Goal: Contribute content: Add original content to the website for others to see

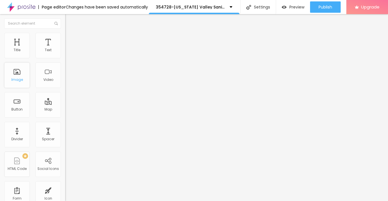
click at [22, 82] on div "Image" at bounding box center [16, 75] width 25 height 25
click at [65, 49] on span "Add image" at bounding box center [76, 46] width 23 height 5
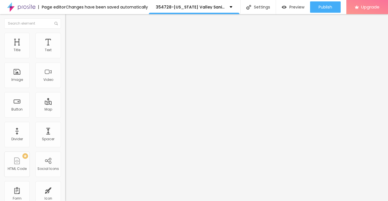
click at [65, 39] on ul "Content Style Advanced" at bounding box center [97, 35] width 65 height 17
click at [70, 39] on span "Style" at bounding box center [74, 36] width 8 height 5
type input "95"
type input "90"
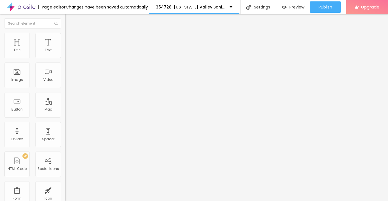
type input "90"
type input "80"
type input "75"
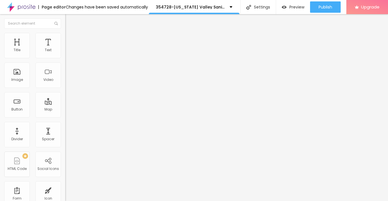
type input "70"
type input "60"
type input "55"
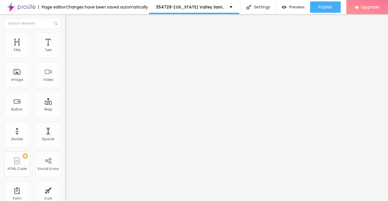
type input "55"
type input "50"
type input "45"
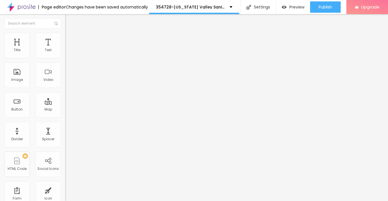
type input "40"
type input "35"
type input "30"
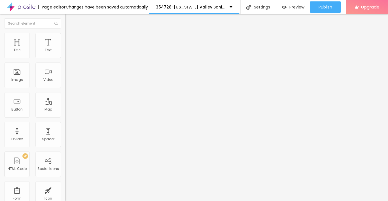
type input "30"
type input "25"
type input "20"
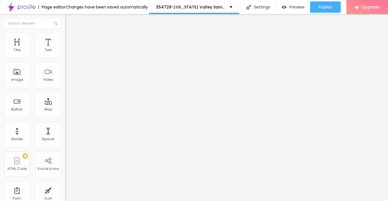
type input "15"
type input "10"
drag, startPoint x: 60, startPoint y: 61, endPoint x: -1, endPoint y: 62, distance: 61.2
type input "10"
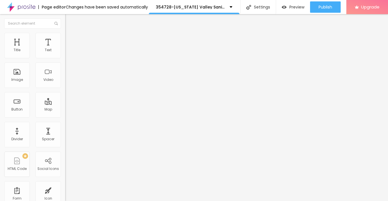
click at [65, 58] on input "range" at bounding box center [83, 56] width 37 height 5
click at [69, 20] on img "button" at bounding box center [71, 20] width 5 height 5
click at [67, 53] on icon "button" at bounding box center [68, 50] width 3 height 3
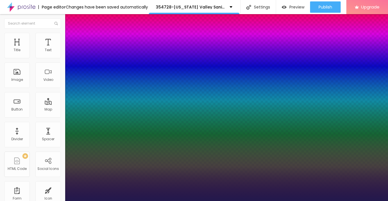
type input "1"
type input "15"
type input "1"
type input "16"
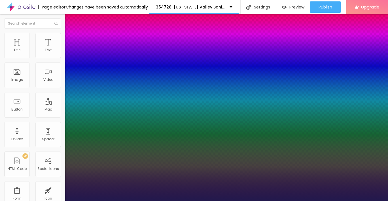
type input "16"
type input "1"
type input "17"
type input "1"
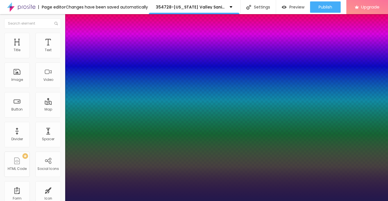
type input "18"
type input "1"
type input "19"
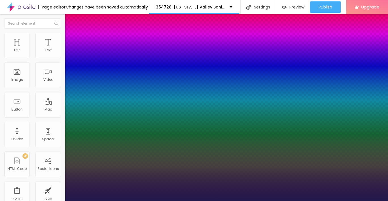
type input "1"
type input "20"
type input "1"
type input "21"
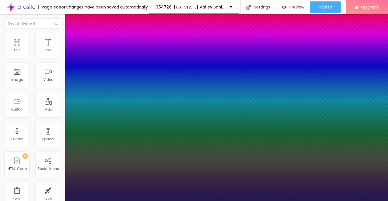
type input "21"
type input "1"
type input "22"
type input "1"
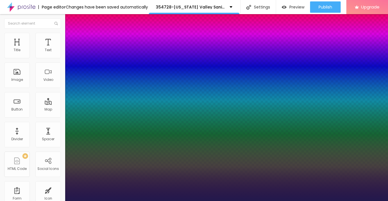
type input "23"
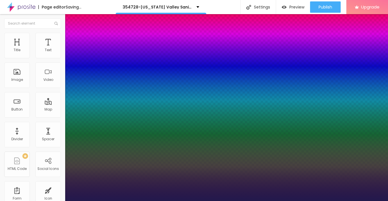
type input "1"
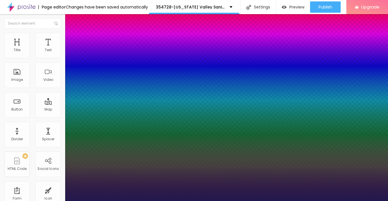
type input "22"
type input "1"
type input "21"
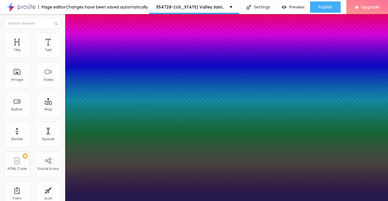
type input "1"
type input "20"
type input "1"
type input "19"
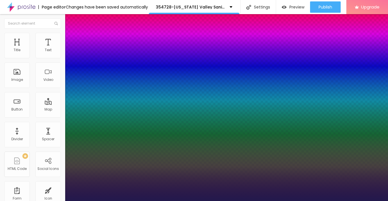
type input "19"
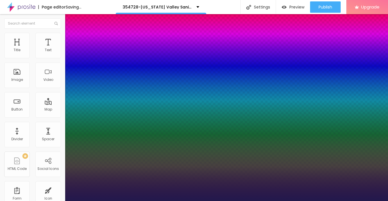
type input "1"
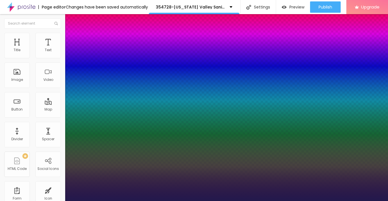
type input "20"
type input "1"
type input "21"
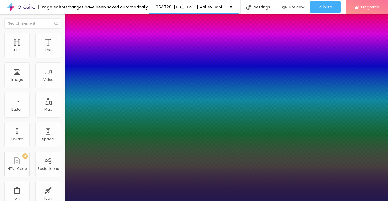
type input "21"
type input "1"
type input "23"
type input "1"
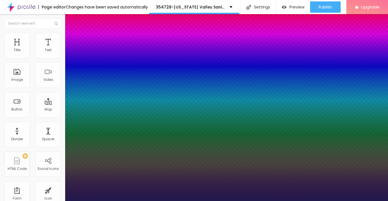
type input "26"
type input "1"
type input "27"
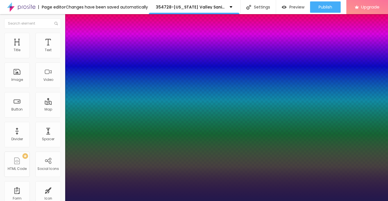
type input "1"
type input "28"
type input "1"
type input "29"
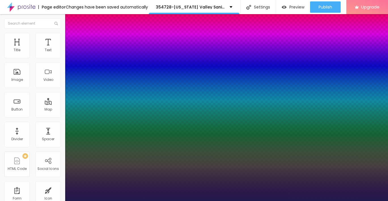
type input "29"
type input "1"
type input "28"
type input "1"
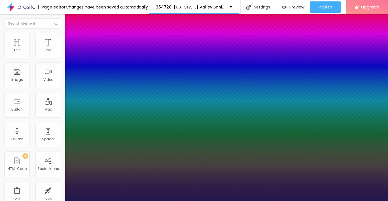
type input "27"
type input "1"
type input "26"
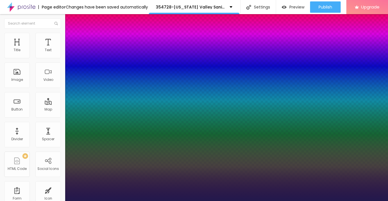
type input "1"
type input "25"
type input "1"
type input "24"
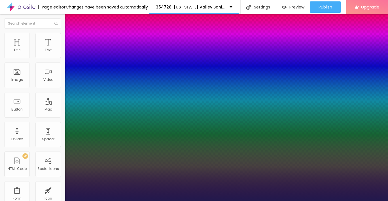
type input "24"
type input "1"
type input "23"
type input "1"
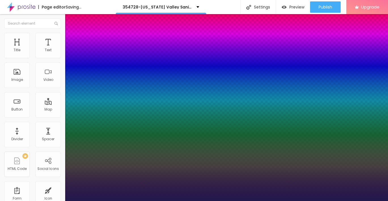
type input "22"
type input "1"
type input "21"
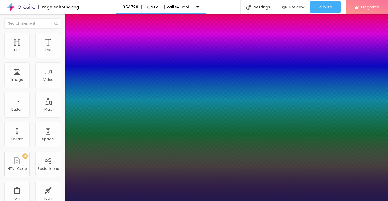
type input "1"
type input "22"
type input "1"
type input "22"
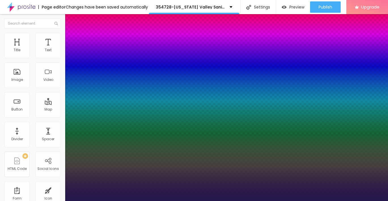
click at [6, 201] on div at bounding box center [194, 201] width 388 height 0
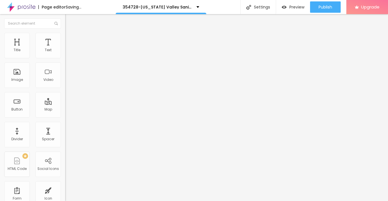
click at [69, 22] on img "button" at bounding box center [71, 20] width 5 height 5
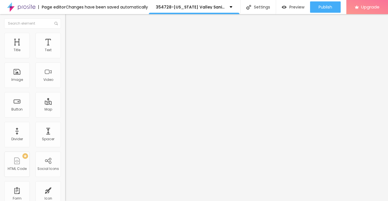
click at [65, 53] on input "Click me" at bounding box center [99, 51] width 68 height 6
paste input "→ VIEW DOCUMENT HERE"
type input "→ VIEW DOCUMENT HERE"
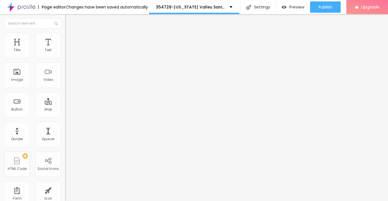
click at [65, 39] on img at bounding box center [67, 41] width 5 height 5
type input "6"
type input "7"
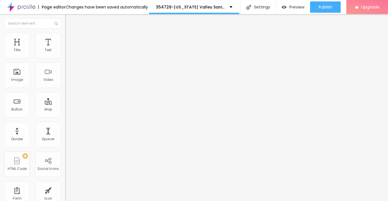
type input "8"
type input "10"
type input "11"
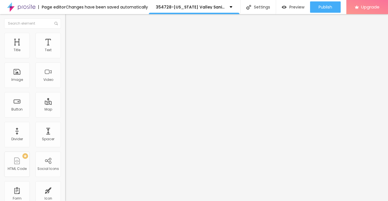
type input "11"
type input "12"
type input "13"
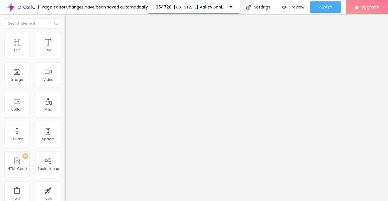
type input "14"
type input "15"
type input "16"
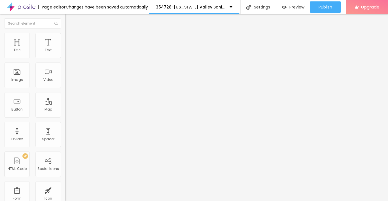
type input "16"
type input "17"
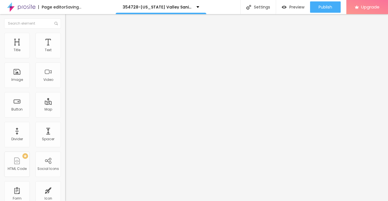
drag, startPoint x: 15, startPoint y: 56, endPoint x: 19, endPoint y: 56, distance: 3.7
type input "17"
click at [65, 110] on input "range" at bounding box center [83, 112] width 37 height 5
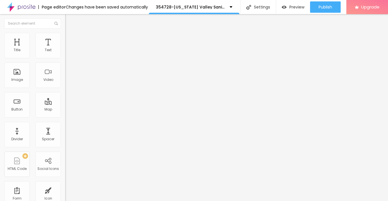
click at [69, 22] on img "button" at bounding box center [71, 20] width 5 height 5
click at [65, 114] on input "https://" at bounding box center [99, 114] width 68 height 6
paste input "[DOMAIN_NAME][URL]"
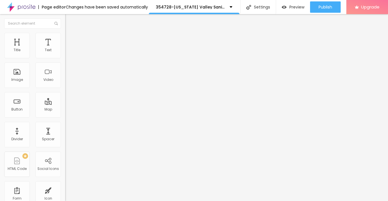
scroll to position [0, 2]
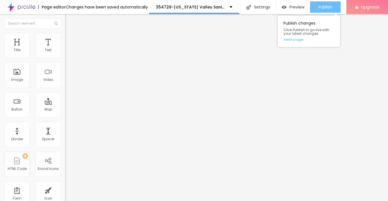
type input "[URL][DOMAIN_NAME]"
click at [326, 8] on span "Publish" at bounding box center [325, 7] width 14 height 5
click at [330, 8] on span "Publish" at bounding box center [325, 7] width 14 height 5
